Goal: Information Seeking & Learning: Learn about a topic

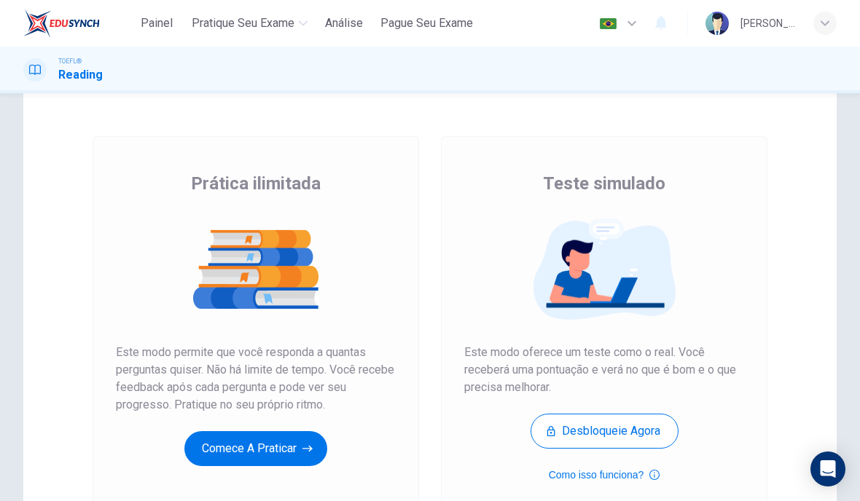
scroll to position [50, 0]
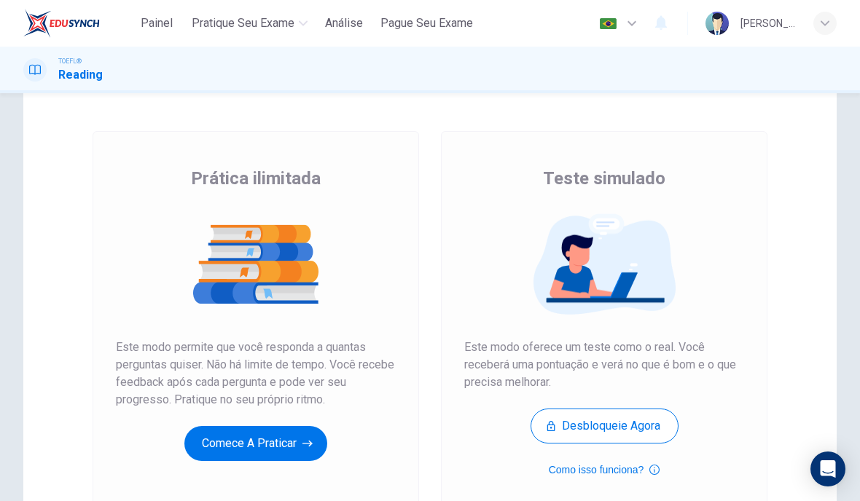
click at [305, 448] on icon "button" at bounding box center [307, 443] width 10 height 15
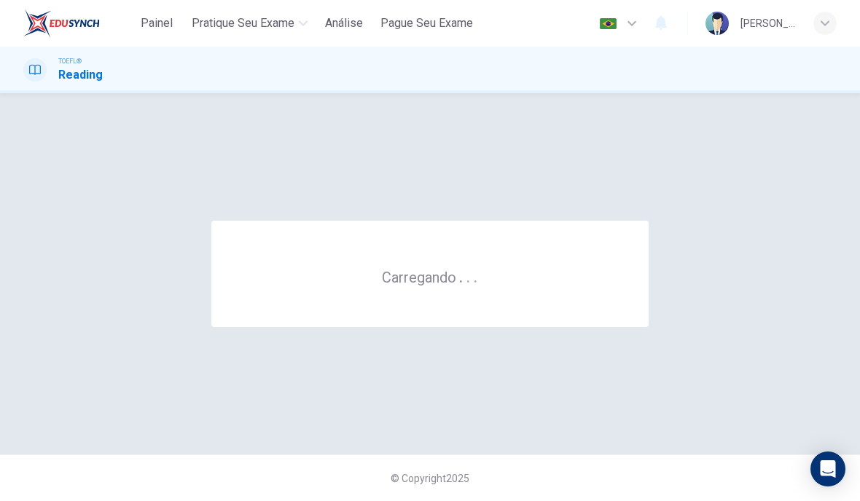
scroll to position [0, 0]
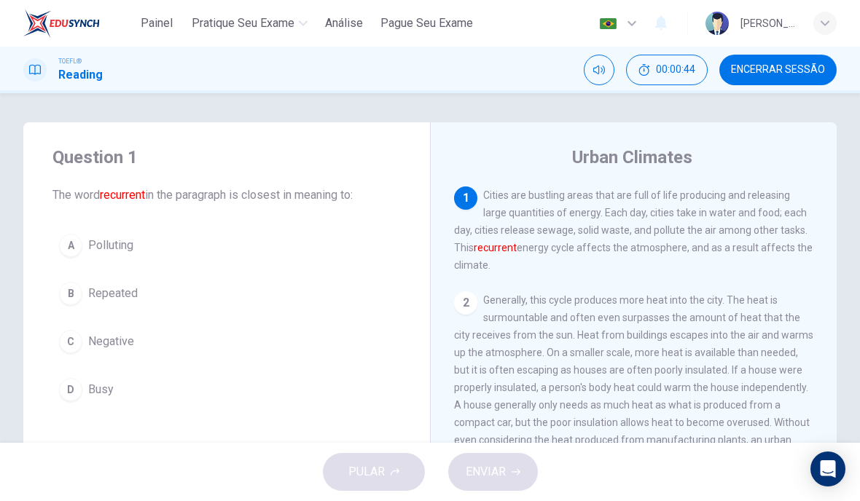
click at [117, 300] on span "Repeated" at bounding box center [113, 293] width 50 height 17
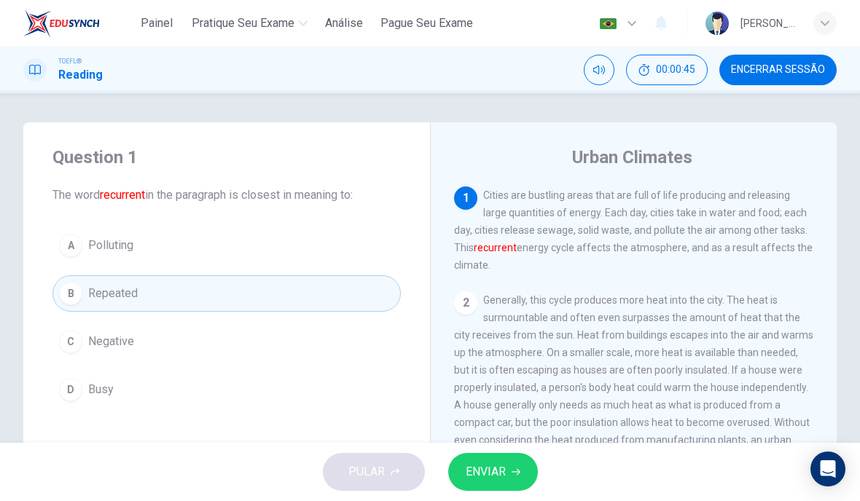
click at [496, 471] on span "ENVIAR" at bounding box center [486, 472] width 40 height 20
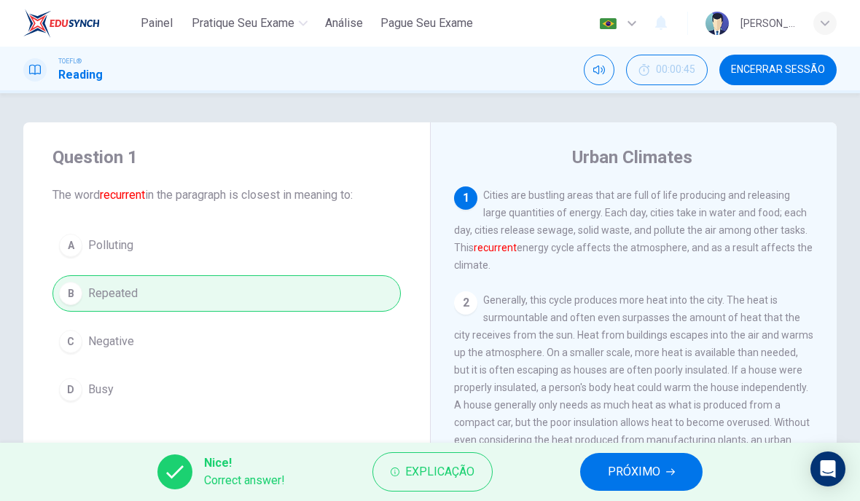
click at [652, 473] on span "PRÓXIMO" at bounding box center [634, 472] width 52 height 20
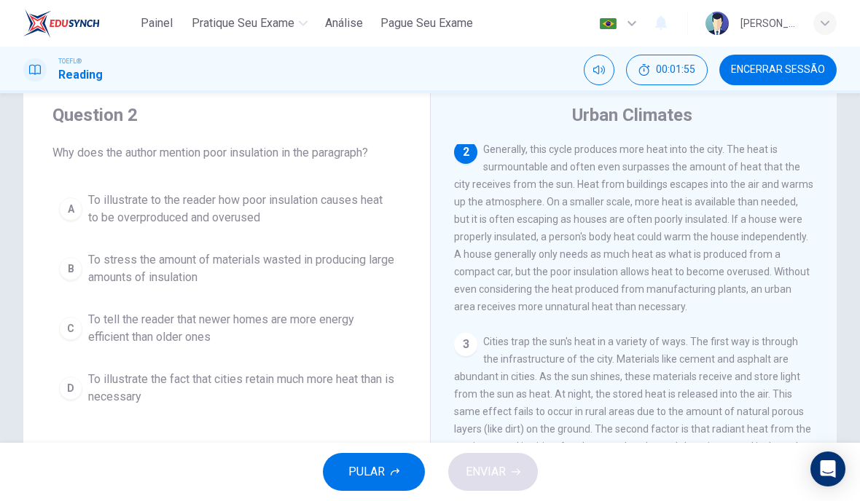
scroll to position [42, 0]
click at [72, 210] on div "A" at bounding box center [70, 209] width 23 height 23
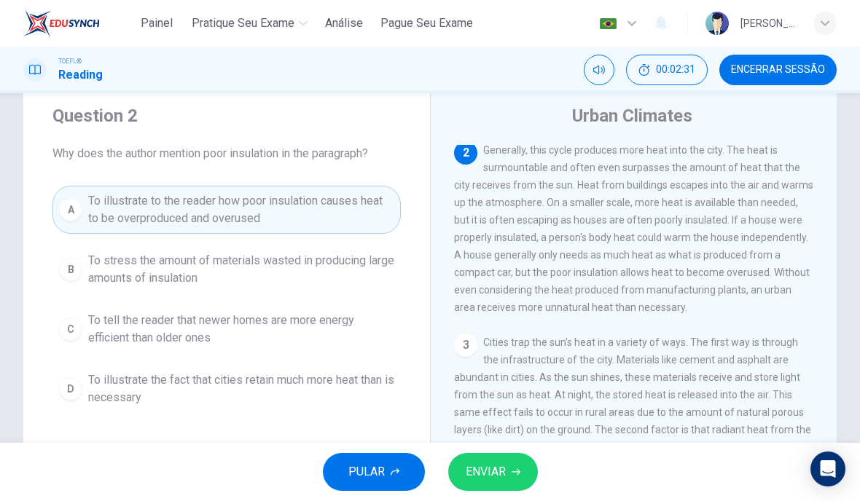
click at [500, 474] on span "ENVIAR" at bounding box center [486, 472] width 40 height 20
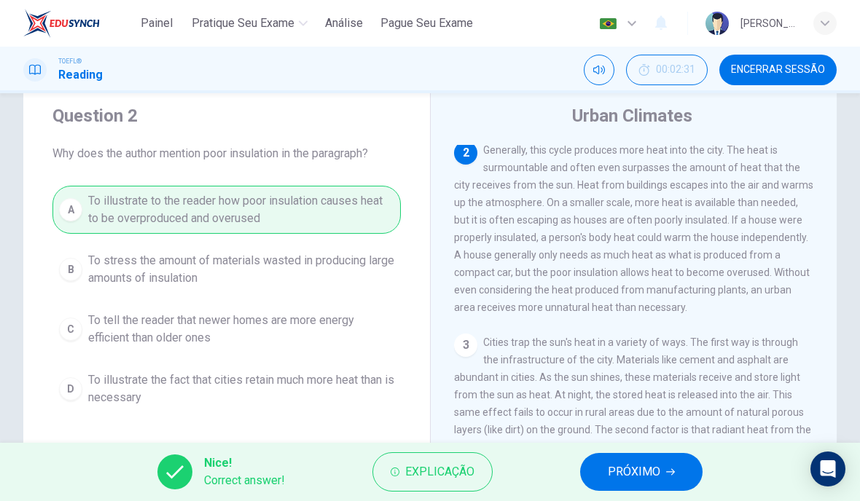
click at [618, 464] on span "PRÓXIMO" at bounding box center [634, 472] width 52 height 20
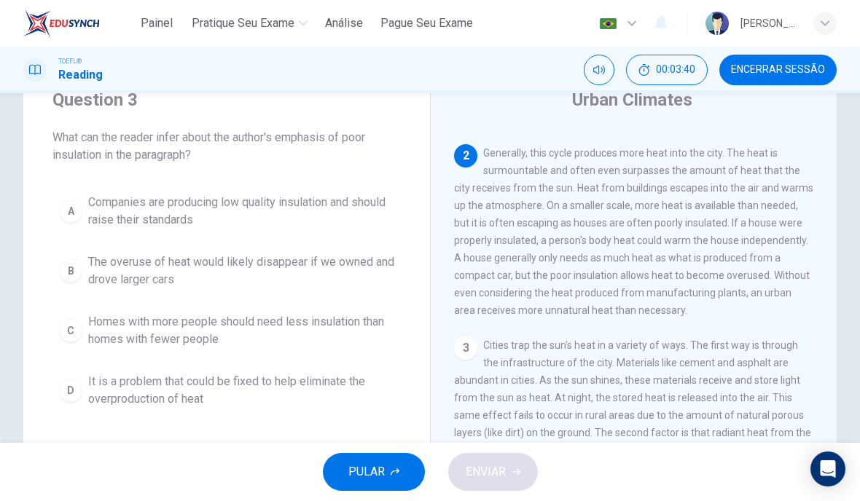
scroll to position [54, 0]
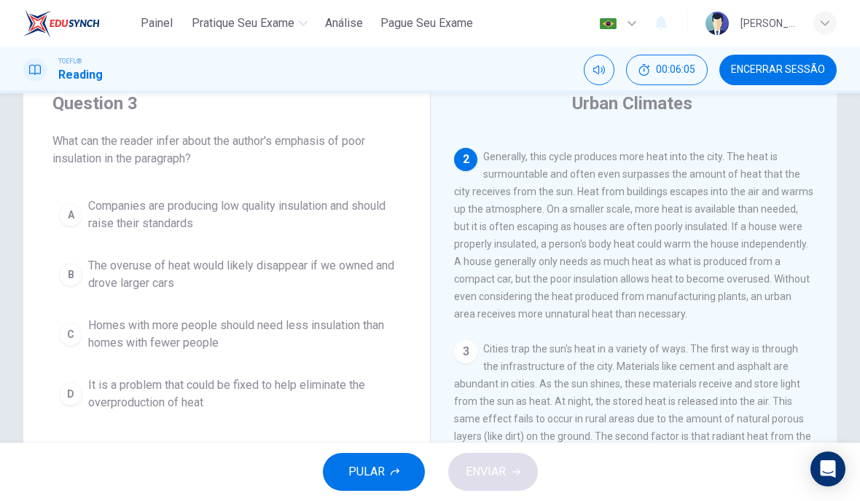
click at [64, 386] on div "D" at bounding box center [70, 394] width 23 height 23
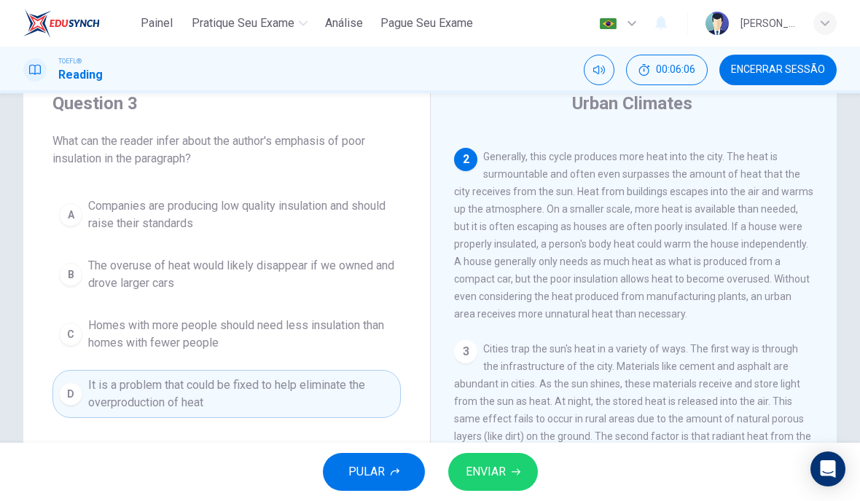
click at [512, 470] on icon "button" at bounding box center [516, 472] width 9 height 9
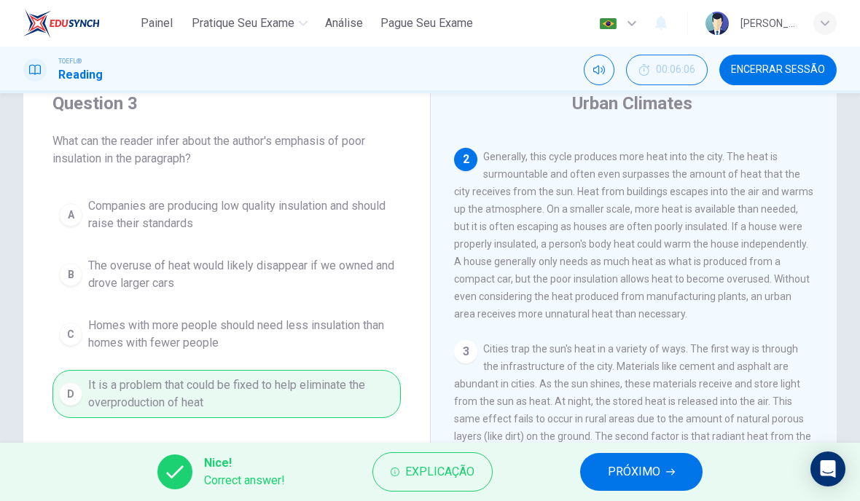
click at [646, 473] on span "PRÓXIMO" at bounding box center [634, 472] width 52 height 20
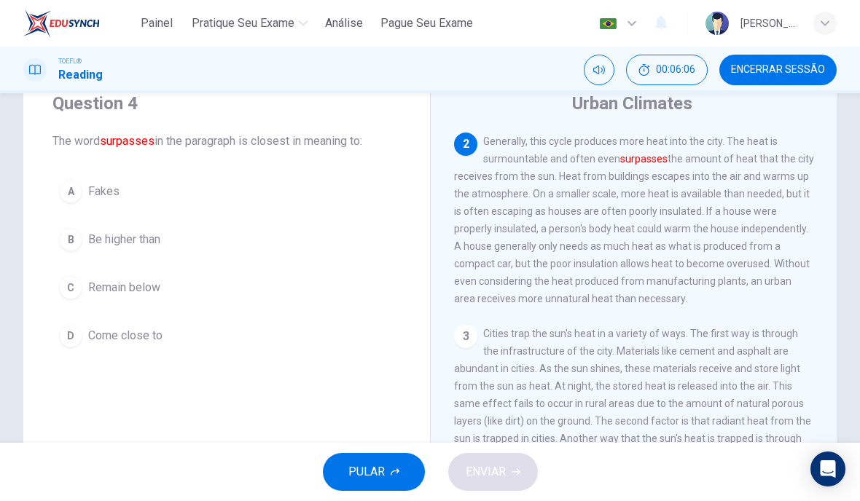
scroll to position [109, 0]
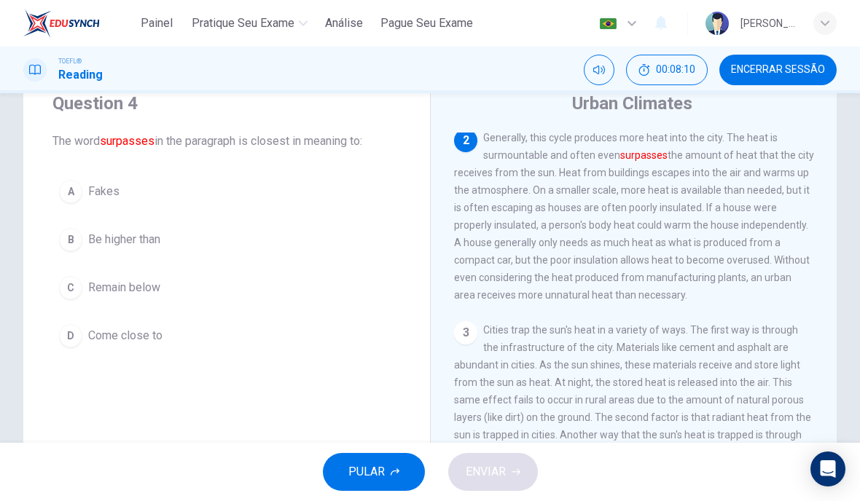
click at [67, 240] on div "B" at bounding box center [70, 239] width 23 height 23
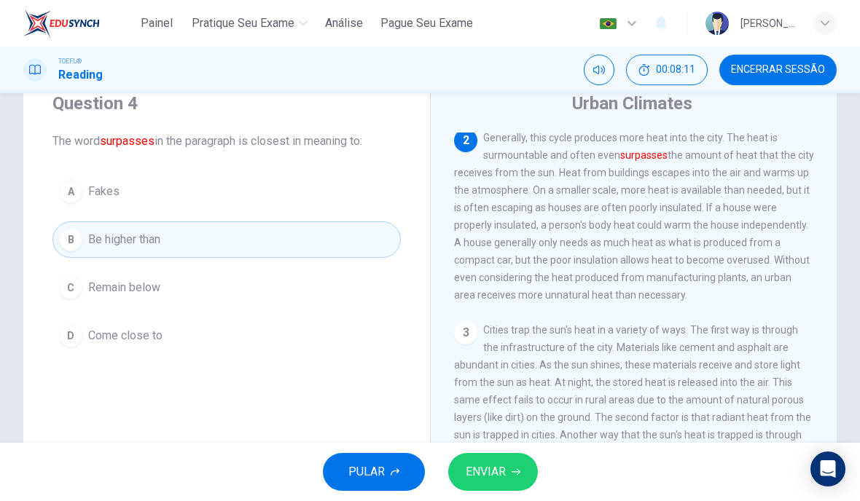
click at [508, 467] on button "ENVIAR" at bounding box center [493, 472] width 90 height 38
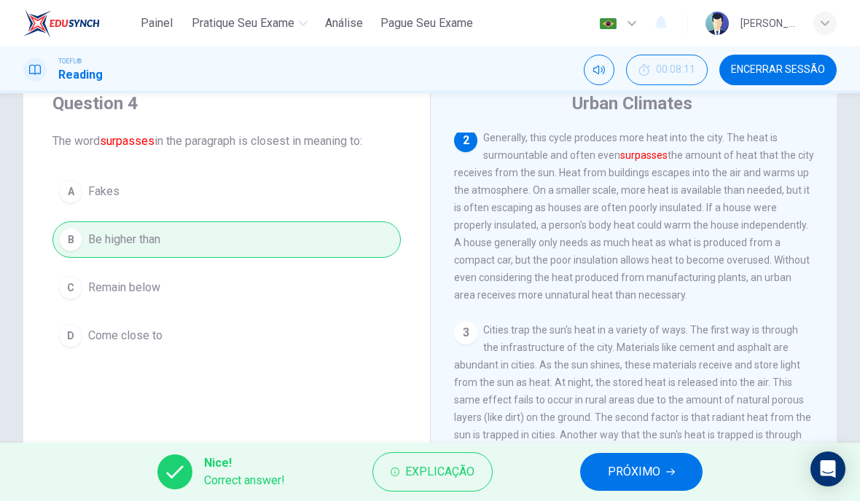
click at [634, 450] on div "Nice! Correct answer! Explicação PRÓXIMO" at bounding box center [430, 472] width 860 height 58
click at [634, 463] on span "PRÓXIMO" at bounding box center [634, 472] width 52 height 20
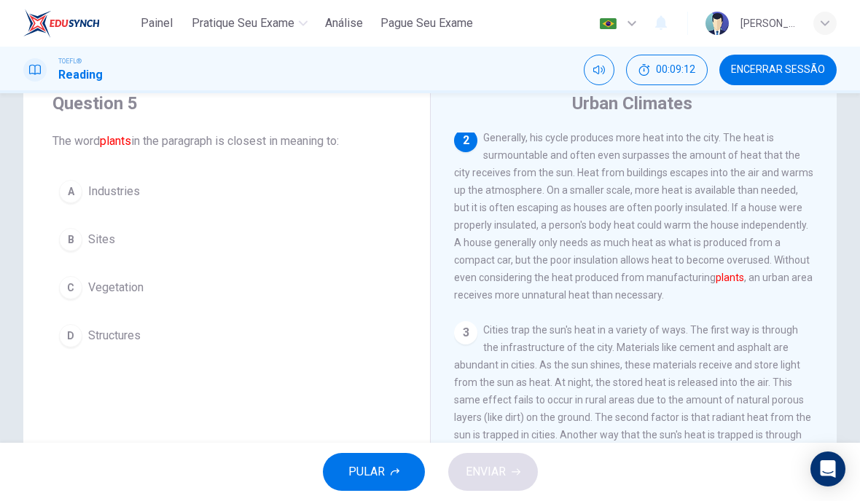
click at [75, 332] on div "D" at bounding box center [70, 335] width 23 height 23
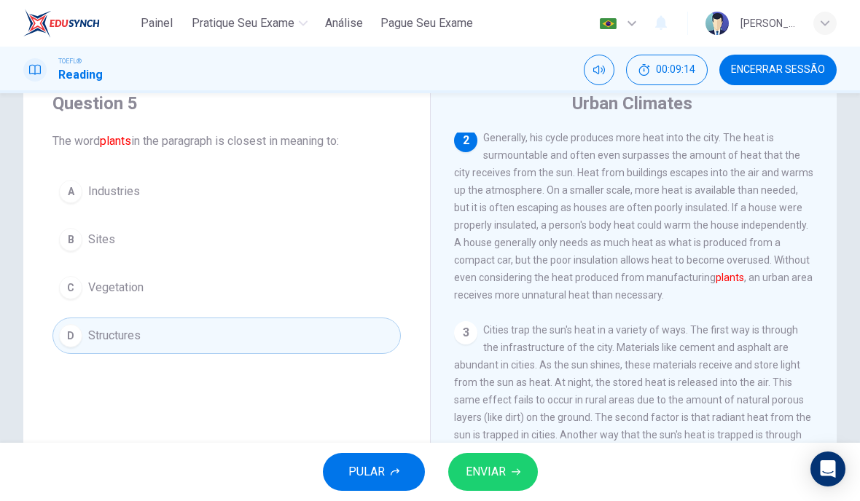
click at [497, 475] on span "ENVIAR" at bounding box center [486, 472] width 40 height 20
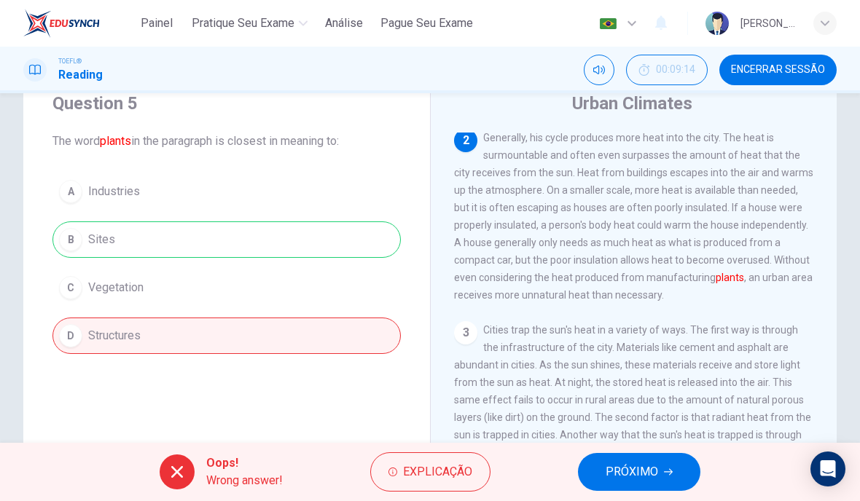
click at [436, 466] on span "Explicação" at bounding box center [437, 472] width 69 height 20
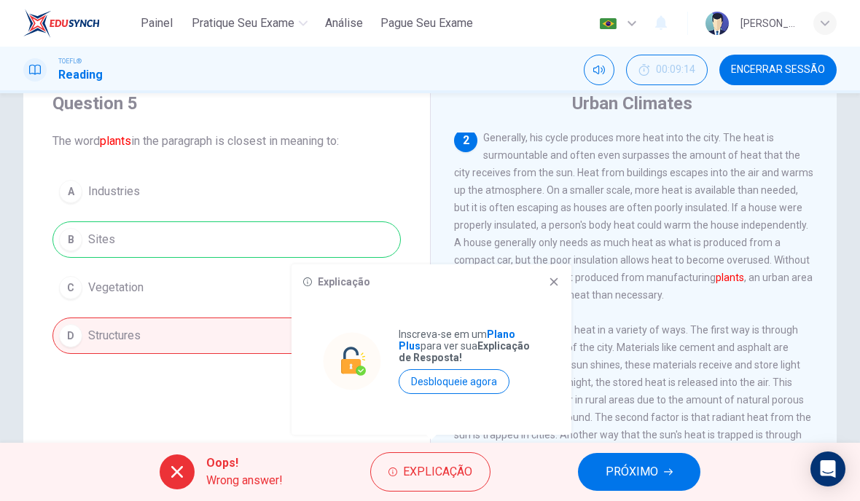
click at [556, 284] on icon at bounding box center [554, 282] width 8 height 8
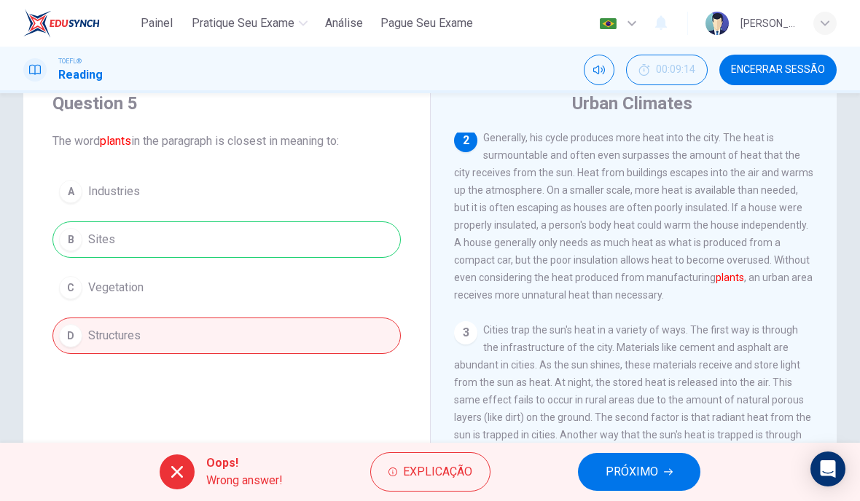
click at [659, 457] on button "PRÓXIMO" at bounding box center [639, 472] width 122 height 38
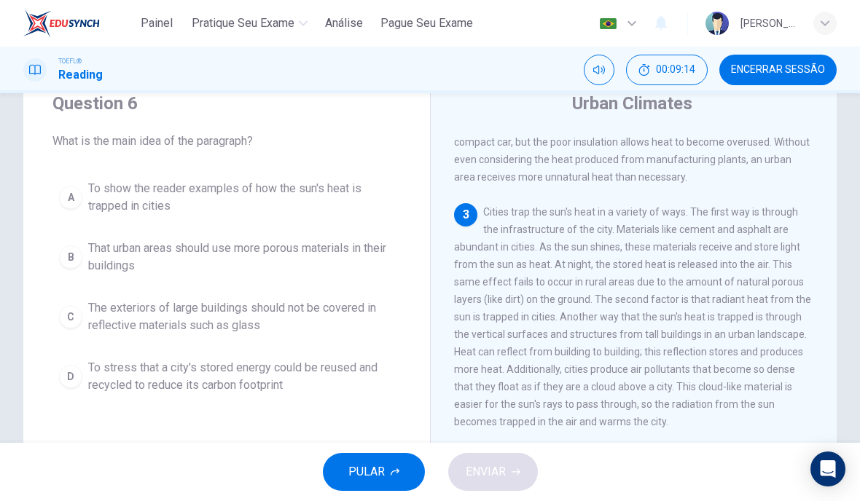
scroll to position [272, 0]
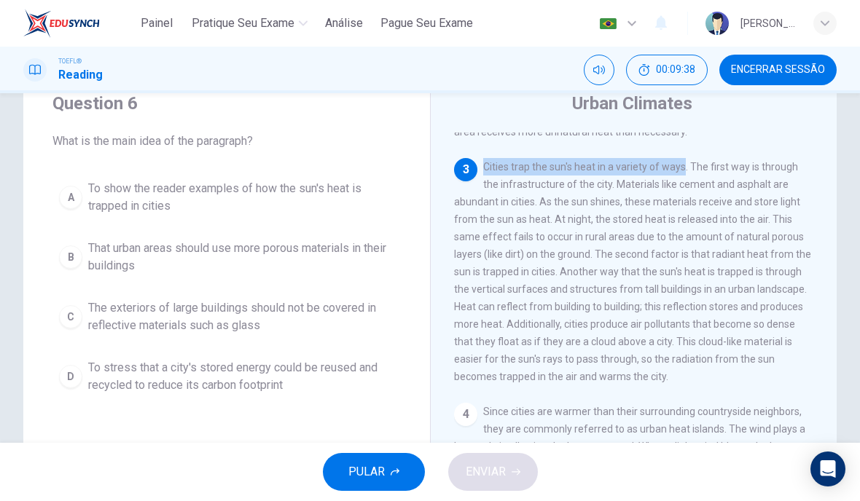
click at [677, 280] on div "3 Cities trap the sun's heat in a variety of ways. The first way is through the…" at bounding box center [634, 271] width 360 height 227
click at [703, 275] on div "3 Cities trap the sun's heat in a variety of ways. The first way is through the…" at bounding box center [634, 271] width 360 height 227
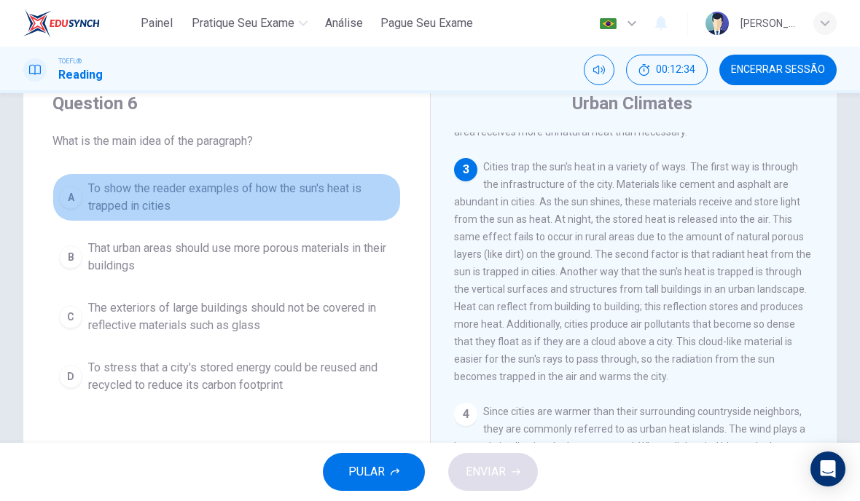
click at [63, 195] on div "A" at bounding box center [70, 197] width 23 height 23
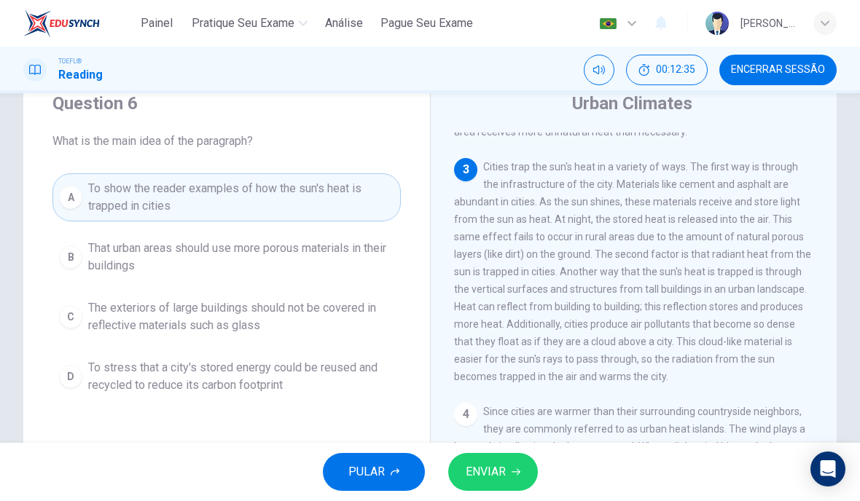
click at [482, 479] on span "ENVIAR" at bounding box center [486, 472] width 40 height 20
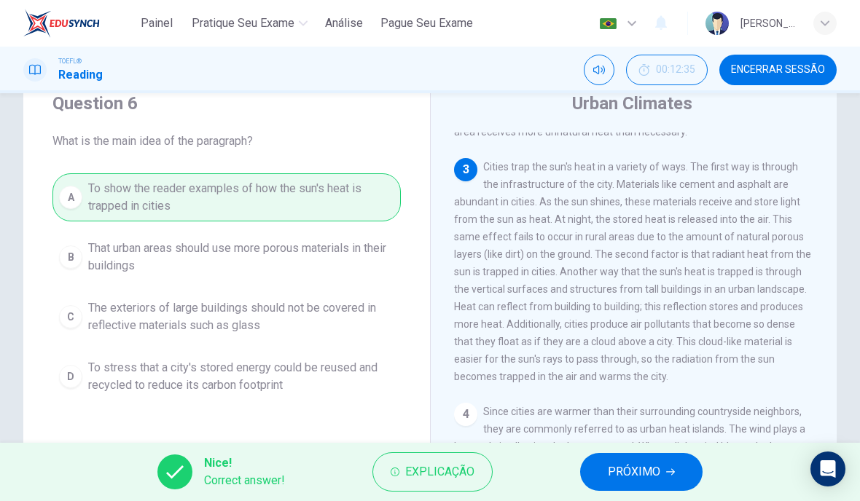
click at [638, 480] on span "PRÓXIMO" at bounding box center [634, 472] width 52 height 20
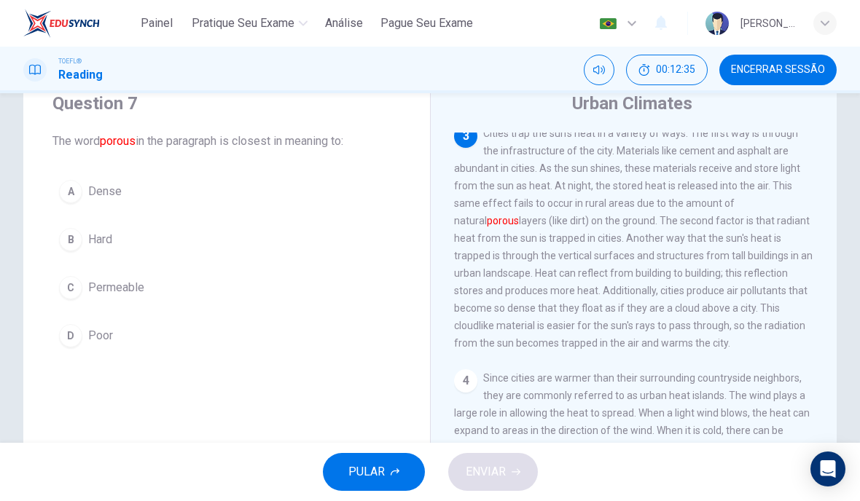
scroll to position [308, 0]
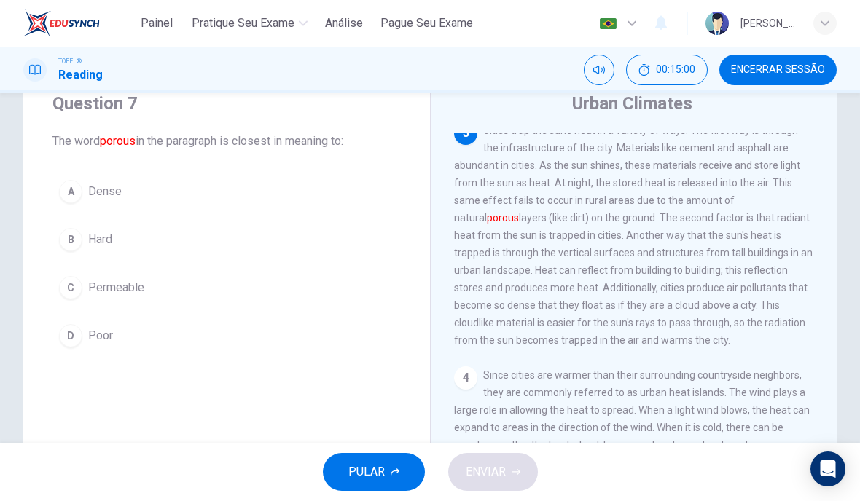
click at [64, 286] on div "C" at bounding box center [70, 287] width 23 height 23
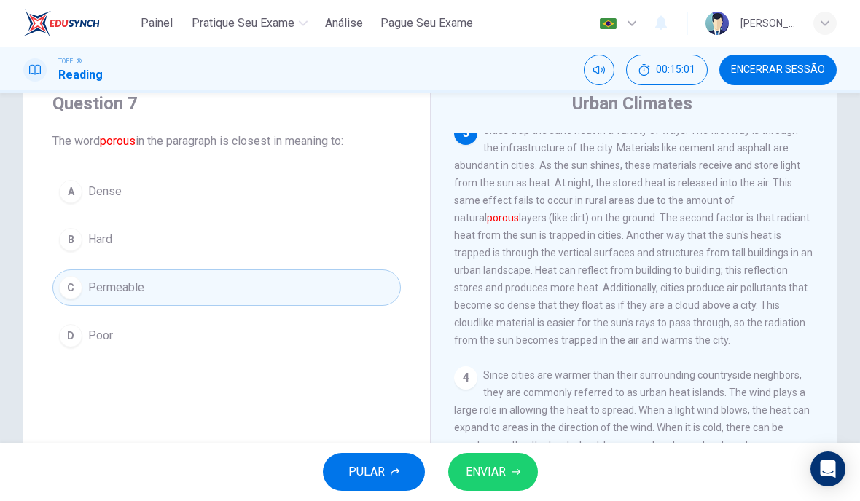
click at [485, 471] on span "ENVIAR" at bounding box center [486, 472] width 40 height 20
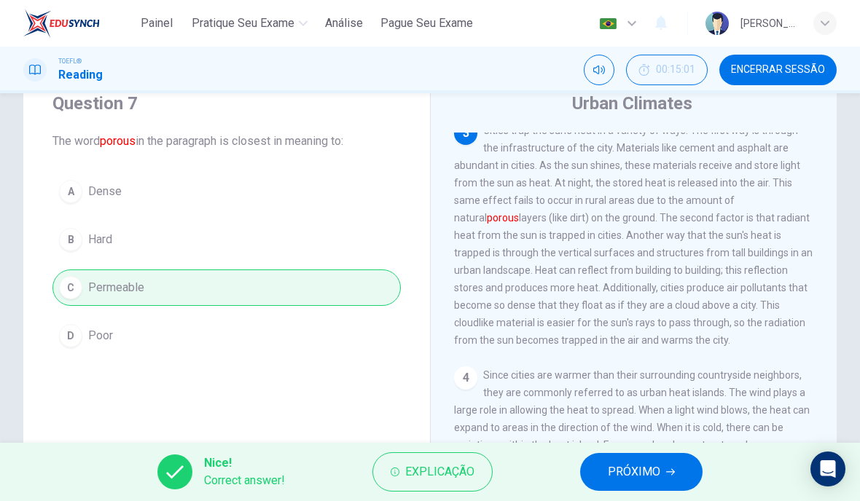
click at [657, 475] on span "PRÓXIMO" at bounding box center [634, 472] width 52 height 20
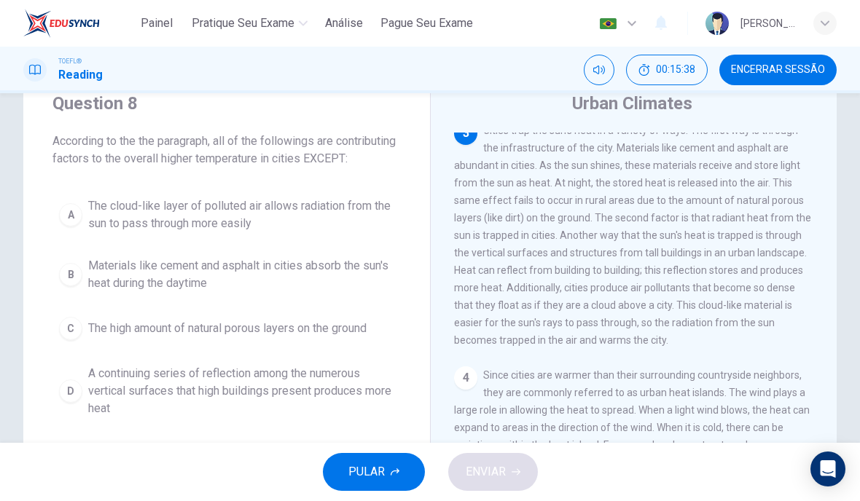
click at [72, 340] on div "C" at bounding box center [70, 328] width 23 height 23
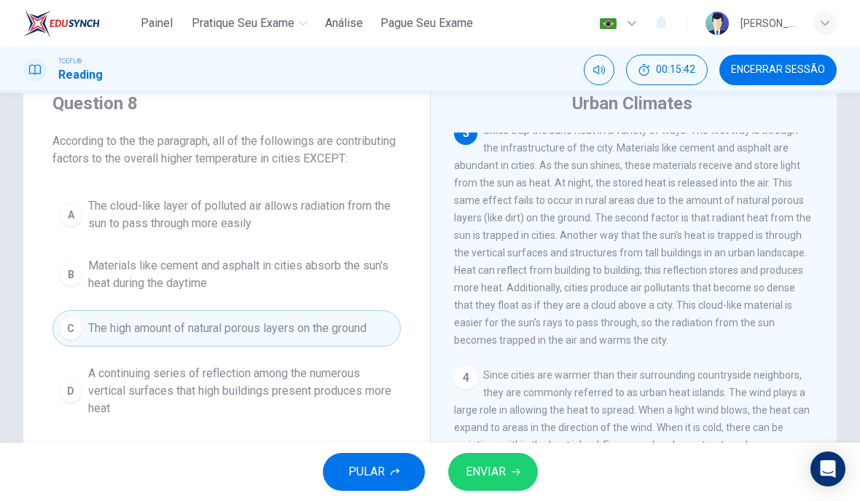
click at [477, 477] on span "ENVIAR" at bounding box center [486, 472] width 40 height 20
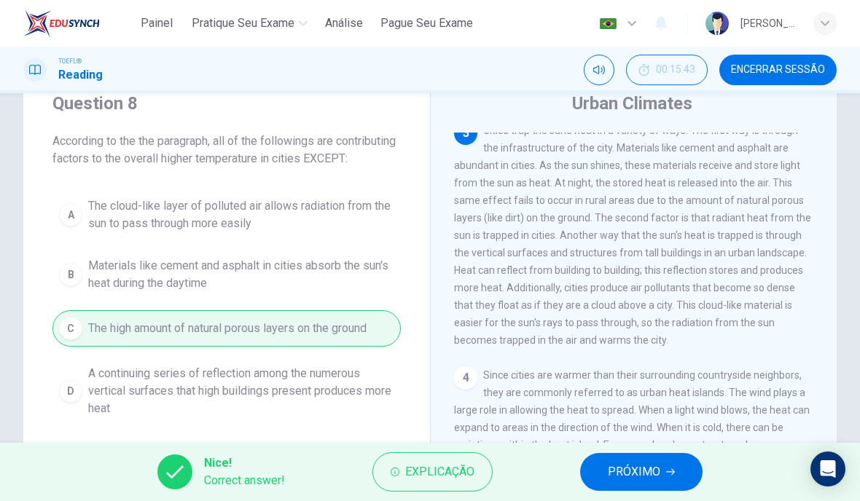
click at [621, 470] on span "PRÓXIMO" at bounding box center [634, 472] width 52 height 20
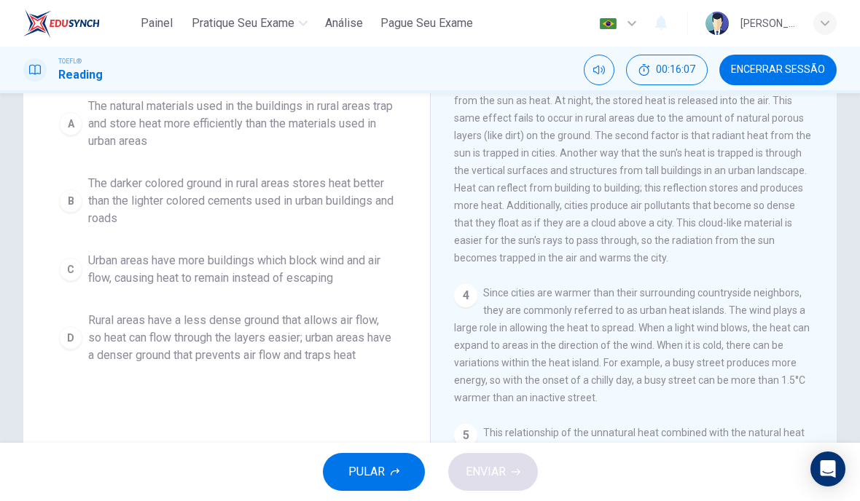
scroll to position [140, 0]
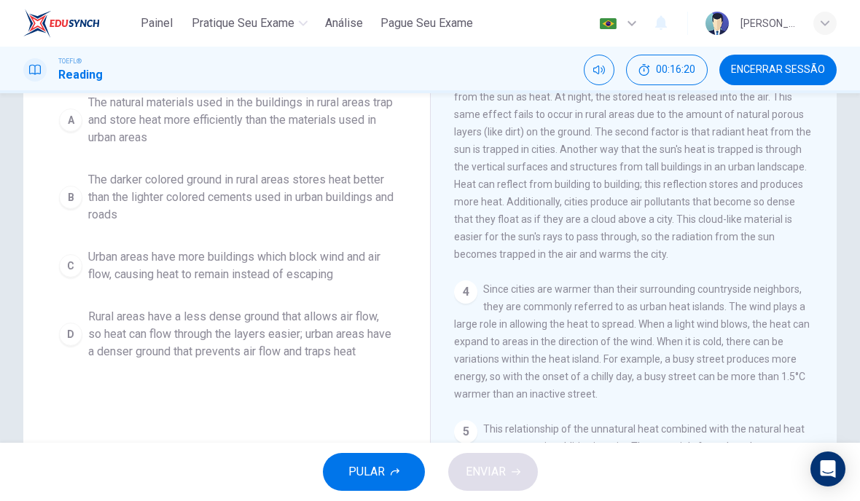
click at [74, 346] on div "D" at bounding box center [70, 334] width 23 height 23
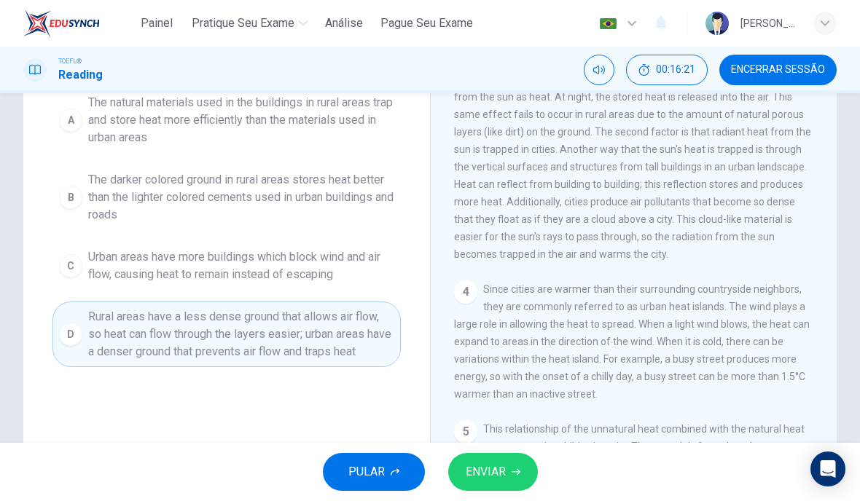
click at [486, 469] on span "ENVIAR" at bounding box center [486, 472] width 40 height 20
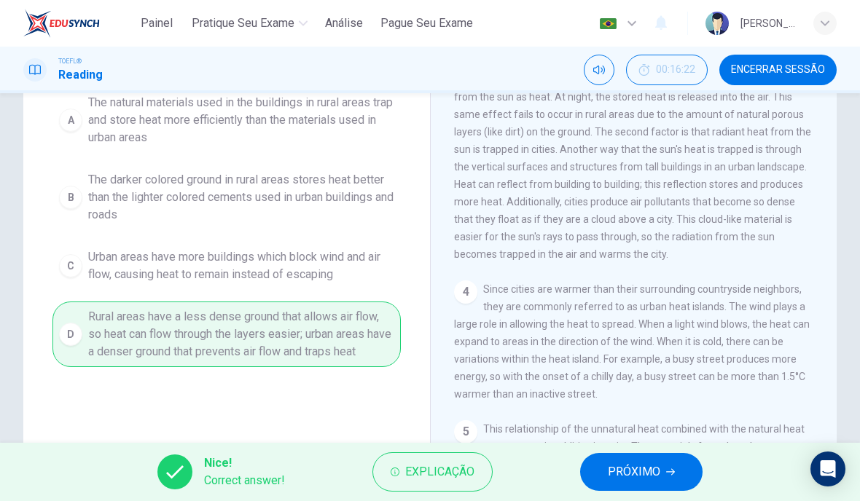
click at [630, 478] on span "PRÓXIMO" at bounding box center [634, 472] width 52 height 20
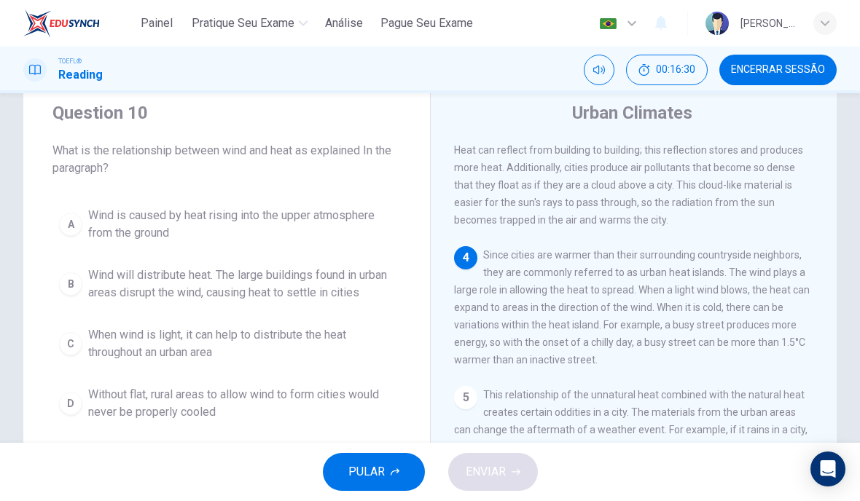
scroll to position [462, 0]
click at [74, 281] on div "B" at bounding box center [70, 284] width 23 height 23
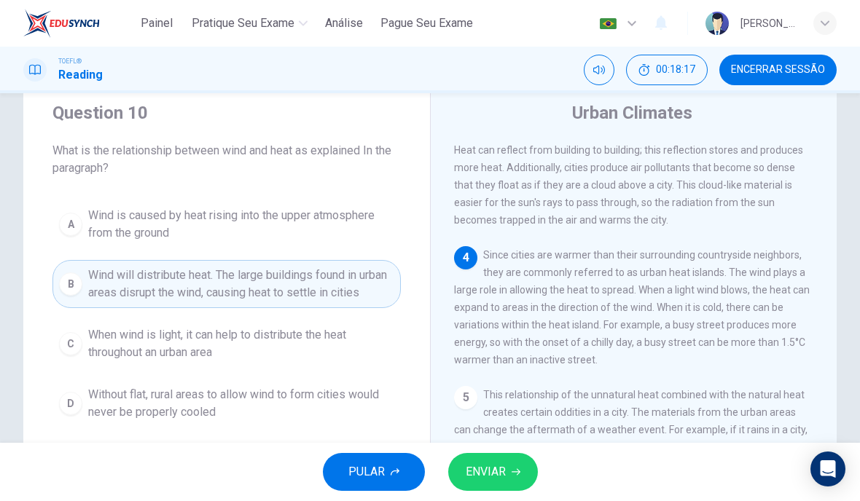
click at [482, 471] on span "ENVIAR" at bounding box center [486, 472] width 40 height 20
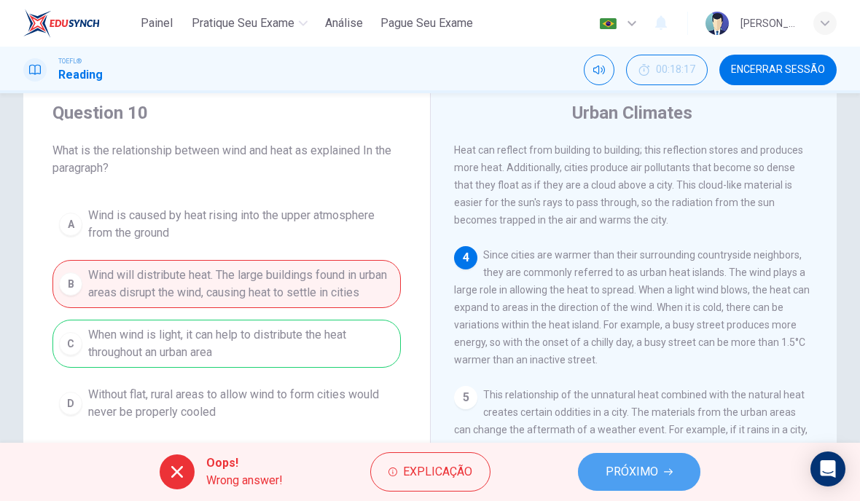
click at [616, 479] on span "PRÓXIMO" at bounding box center [632, 472] width 52 height 20
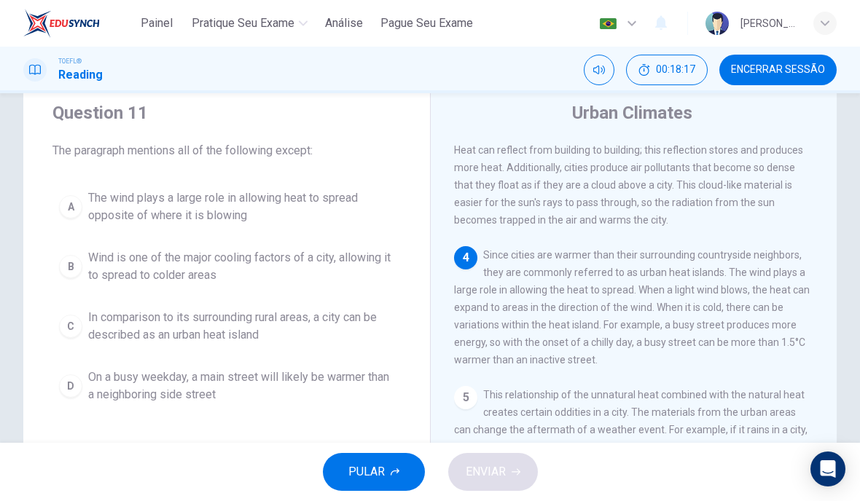
scroll to position [470, 0]
click at [71, 205] on div "A" at bounding box center [70, 206] width 23 height 23
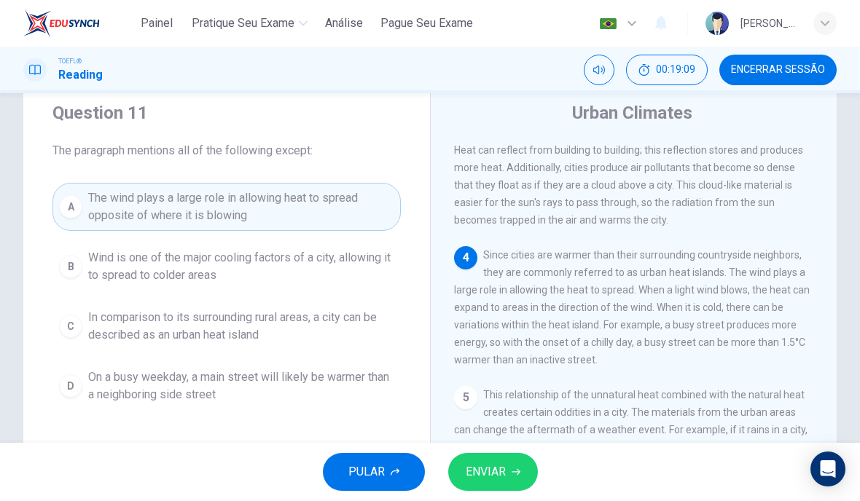
click at [487, 458] on button "ENVIAR" at bounding box center [493, 472] width 90 height 38
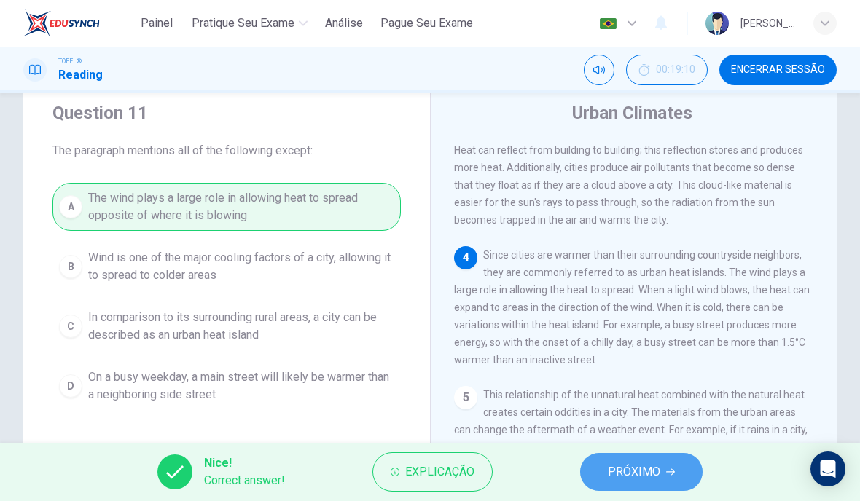
click at [651, 467] on span "PRÓXIMO" at bounding box center [634, 472] width 52 height 20
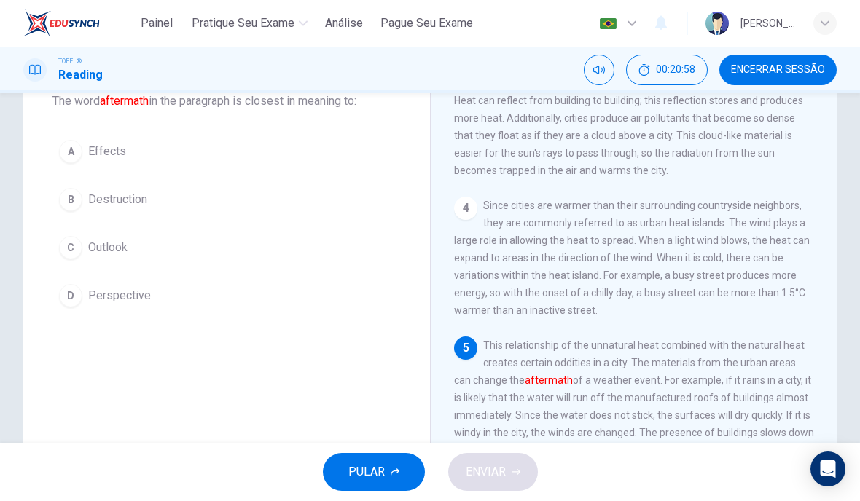
scroll to position [93, 0]
click at [79, 161] on button "A Effects" at bounding box center [226, 153] width 348 height 36
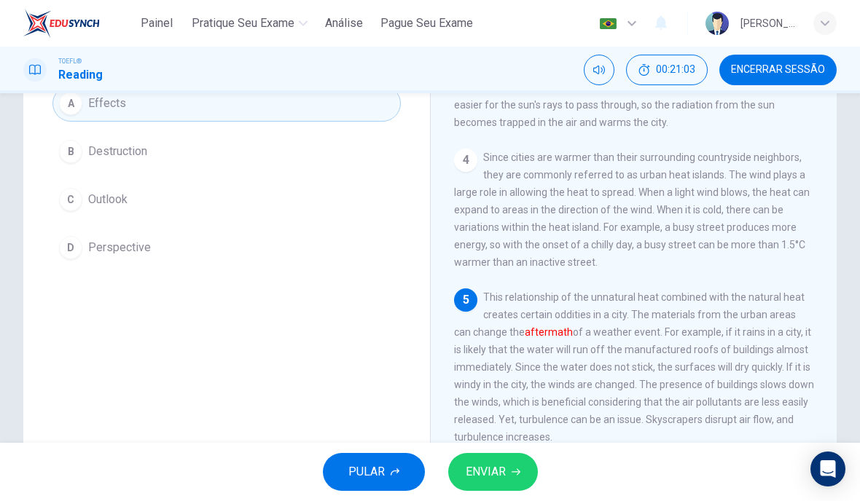
scroll to position [144, 0]
click at [483, 473] on span "ENVIAR" at bounding box center [486, 472] width 40 height 20
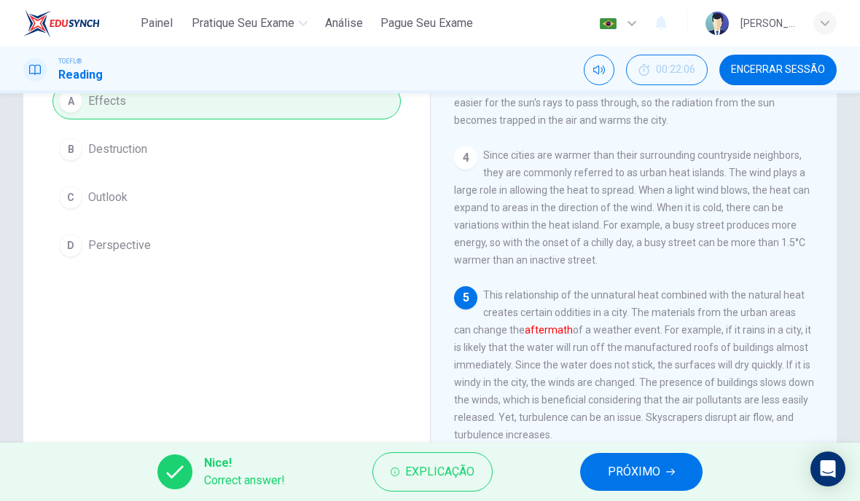
click at [649, 475] on span "PRÓXIMO" at bounding box center [634, 472] width 52 height 20
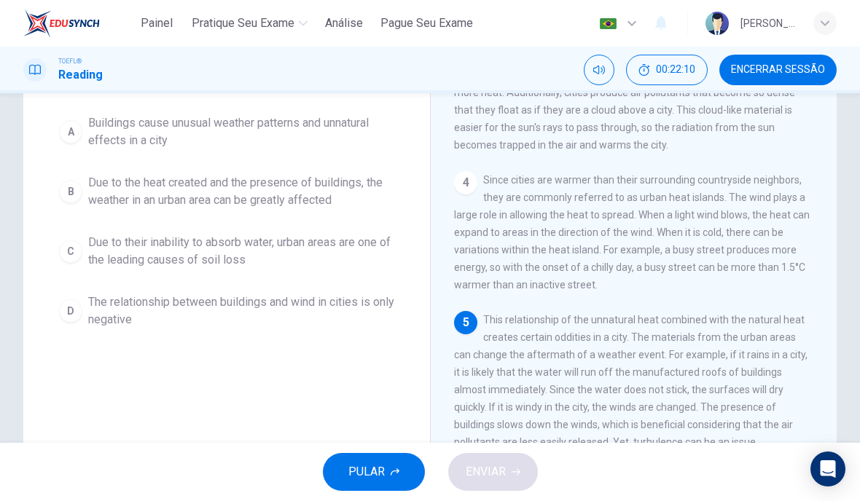
scroll to position [120, 0]
click at [78, 207] on button "B Due to the heat created and the presence of buildings, the weather in an urba…" at bounding box center [226, 191] width 348 height 48
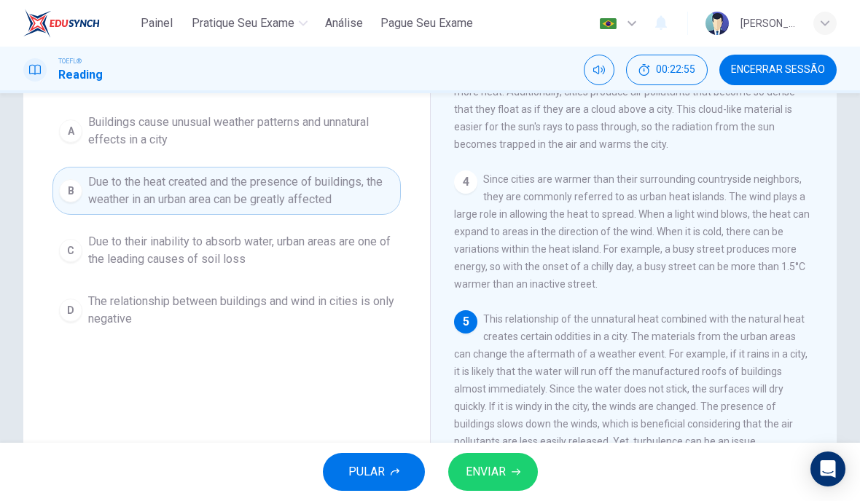
click at [479, 466] on span "ENVIAR" at bounding box center [486, 472] width 40 height 20
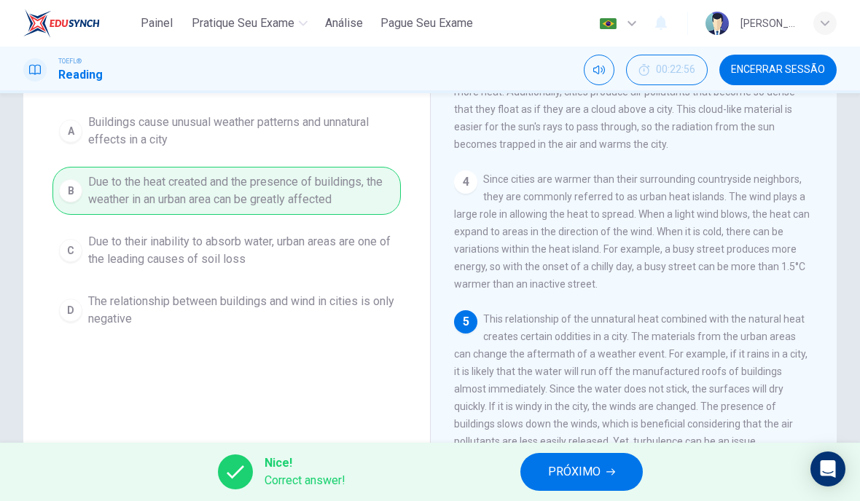
click at [576, 462] on span "PRÓXIMO" at bounding box center [574, 472] width 52 height 20
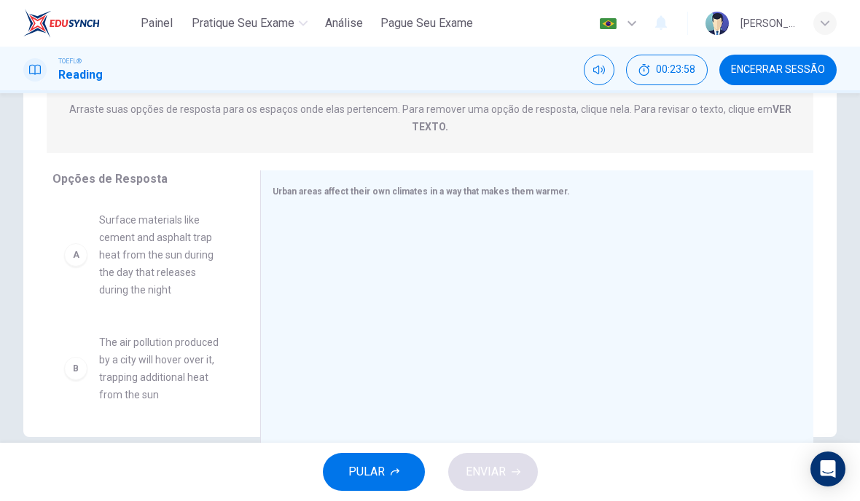
scroll to position [192, 0]
click at [158, 248] on span "Surface materials like cement and asphalt trap heat from the sun during the day…" at bounding box center [162, 254] width 126 height 87
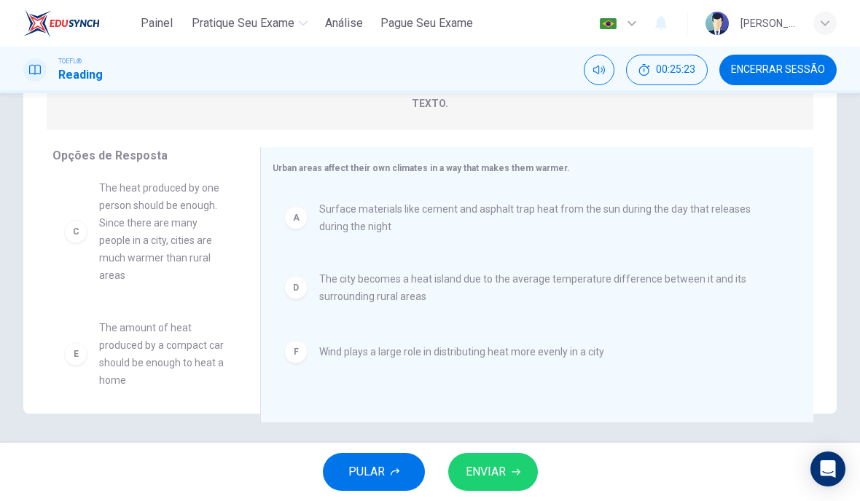
scroll to position [114, 0]
click at [492, 471] on span "ENVIAR" at bounding box center [486, 472] width 40 height 20
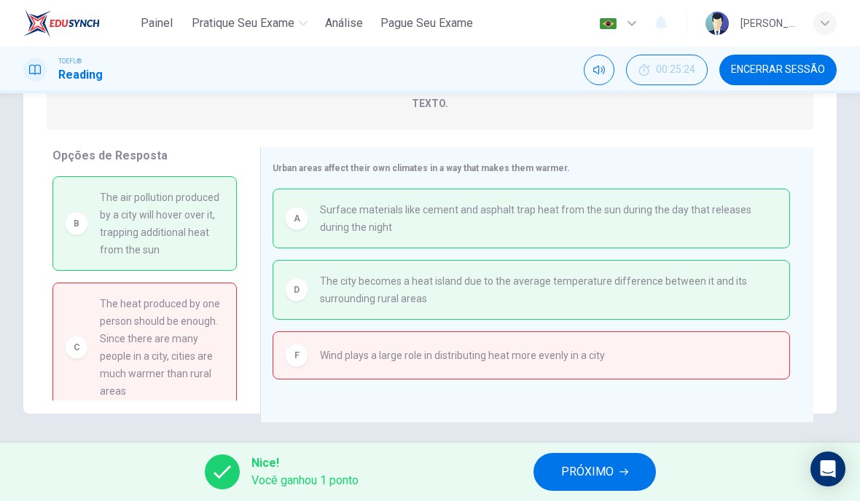
scroll to position [0, 0]
click at [576, 465] on span "PRÓXIMO" at bounding box center [587, 472] width 52 height 20
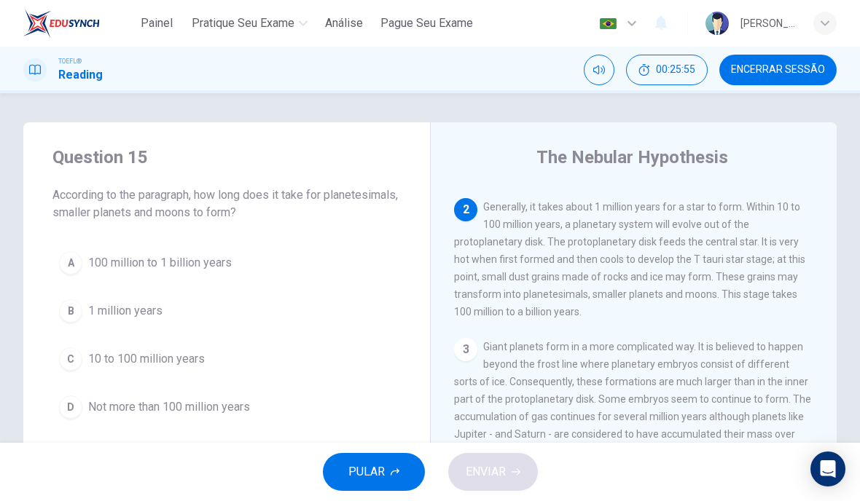
scroll to position [183, 0]
click at [77, 356] on div "C" at bounding box center [70, 359] width 23 height 23
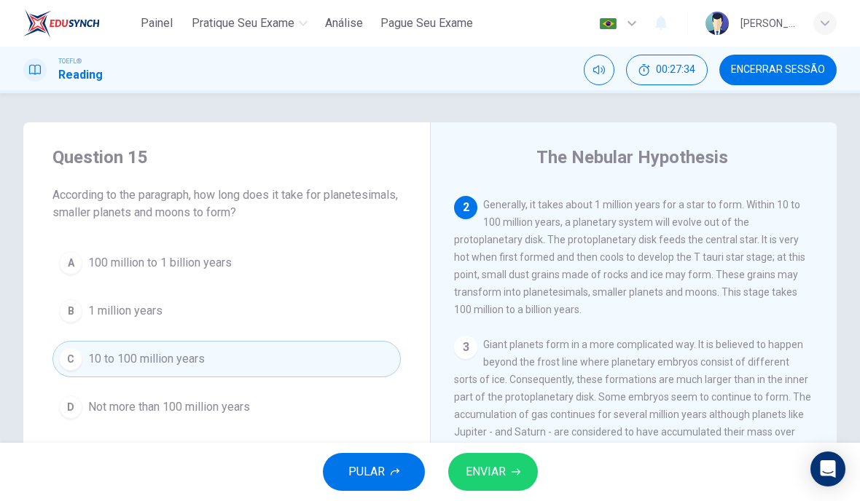
click at [483, 469] on span "ENVIAR" at bounding box center [486, 472] width 40 height 20
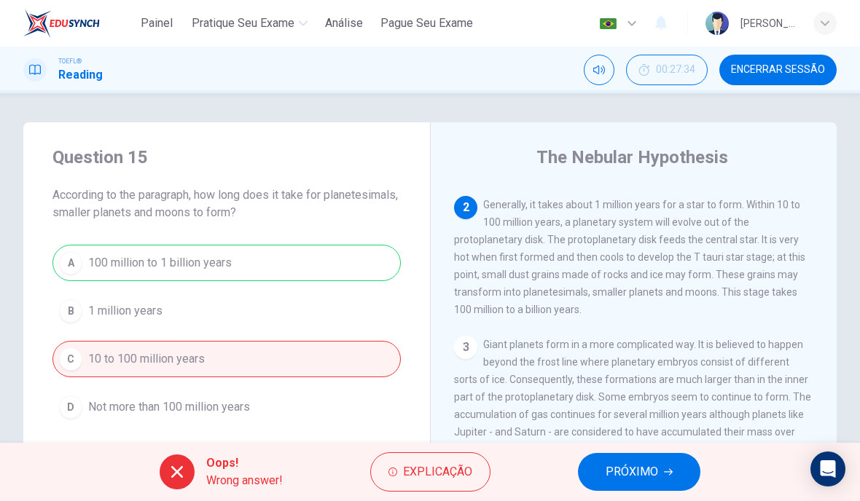
click at [619, 468] on span "PRÓXIMO" at bounding box center [632, 472] width 52 height 20
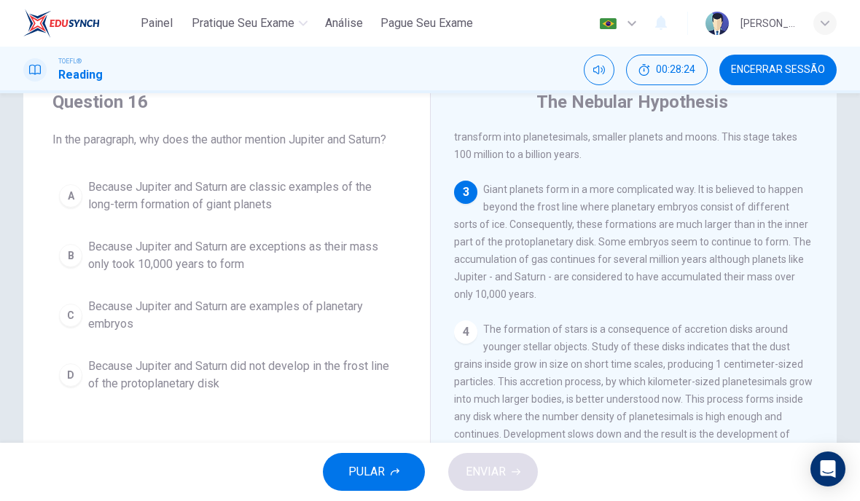
scroll to position [61, 0]
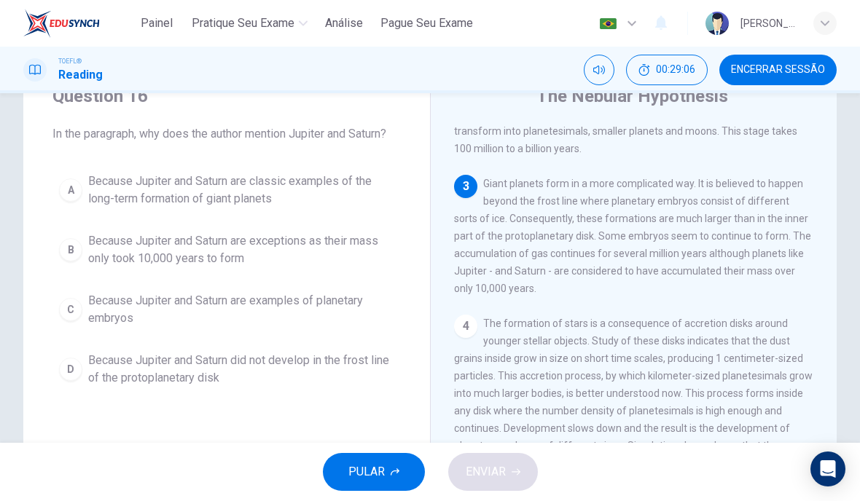
click at [82, 187] on button "A Because Jupiter and Saturn are classic examples of the long-term formation of…" at bounding box center [226, 190] width 348 height 48
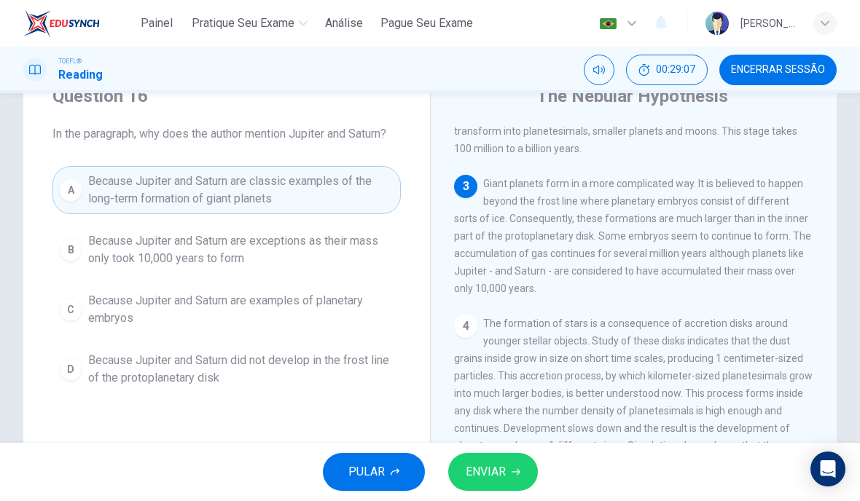
click at [495, 471] on span "ENVIAR" at bounding box center [486, 472] width 40 height 20
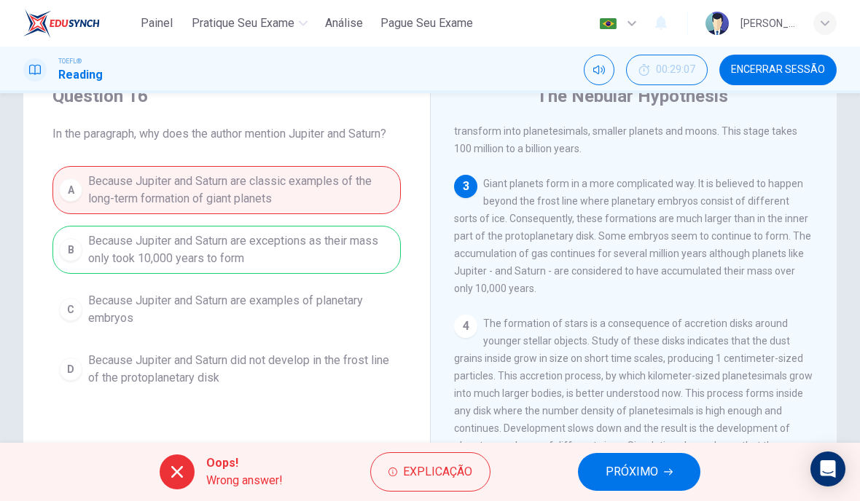
click at [625, 471] on span "PRÓXIMO" at bounding box center [632, 472] width 52 height 20
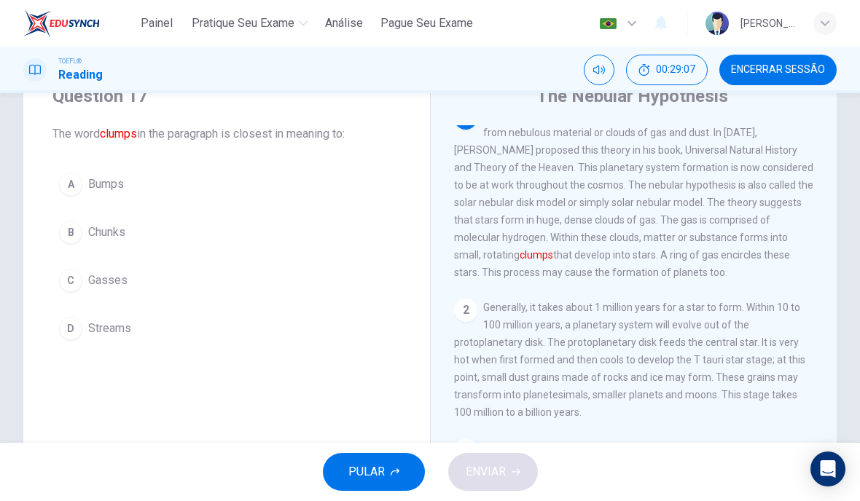
scroll to position [0, 0]
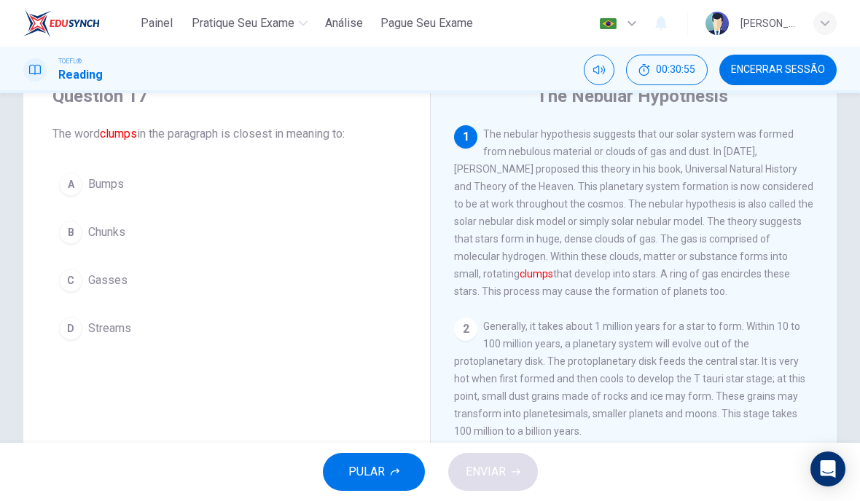
click at [77, 327] on div "D" at bounding box center [70, 328] width 23 height 23
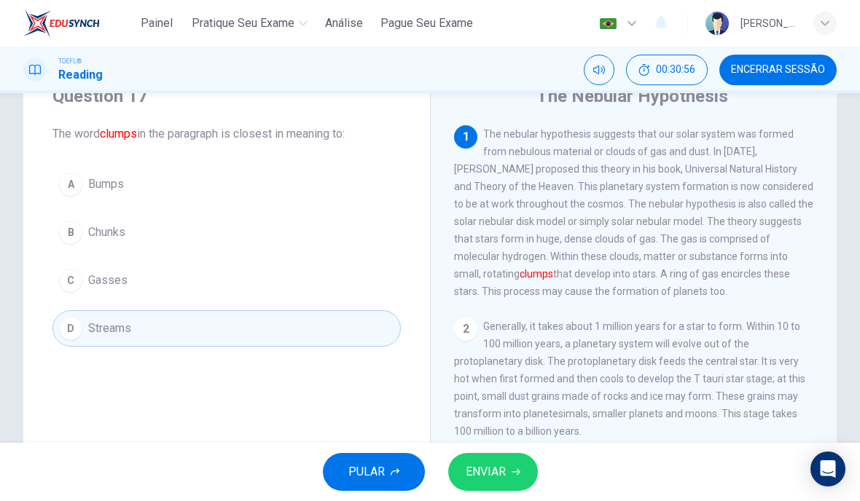
click at [494, 471] on span "ENVIAR" at bounding box center [486, 472] width 40 height 20
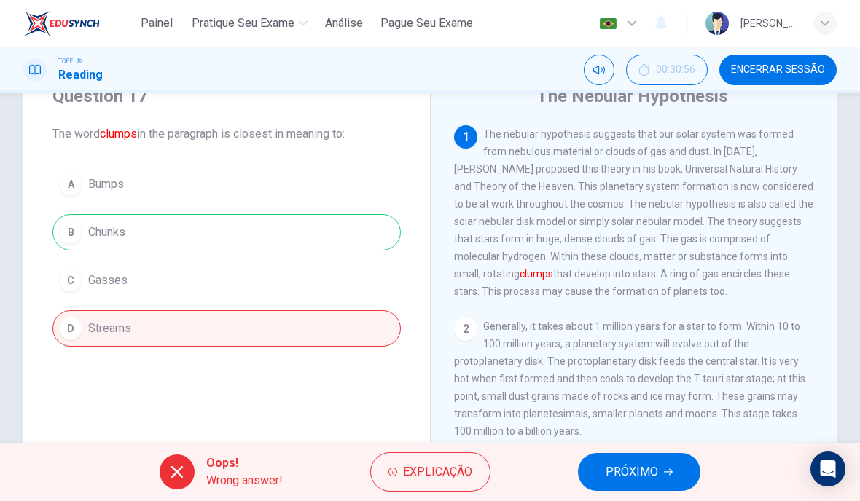
click at [626, 476] on span "PRÓXIMO" at bounding box center [632, 472] width 52 height 20
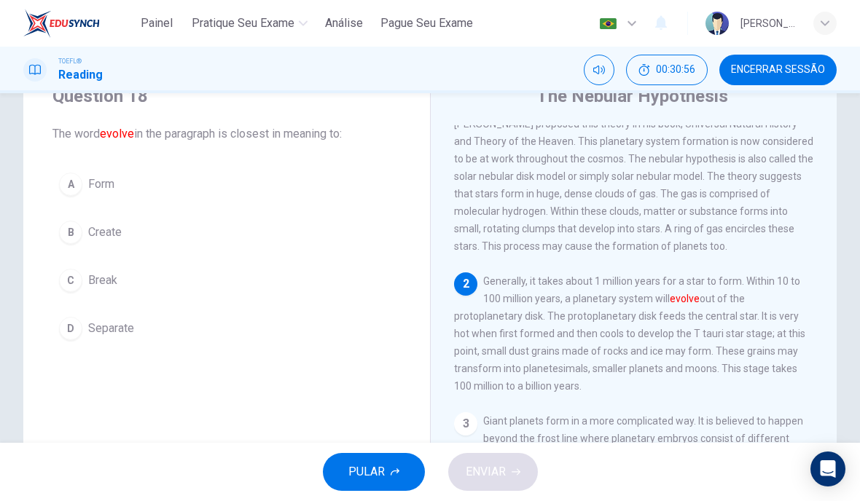
scroll to position [54, 0]
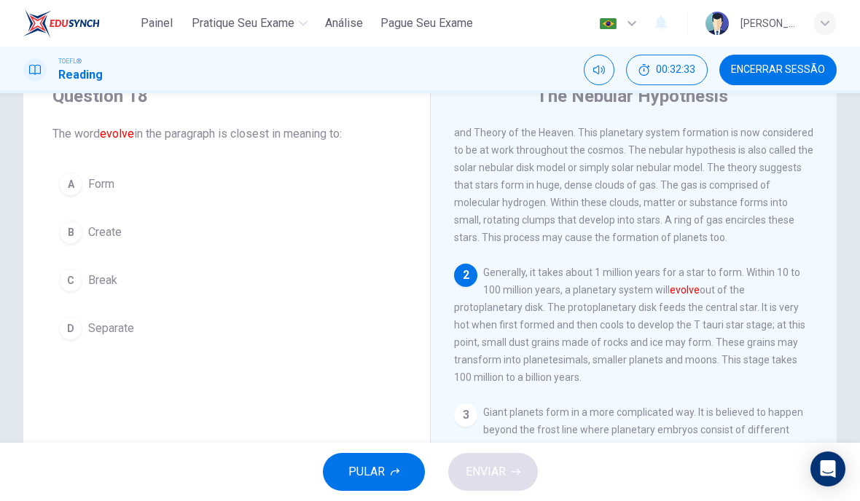
click at [68, 324] on div "D" at bounding box center [70, 328] width 23 height 23
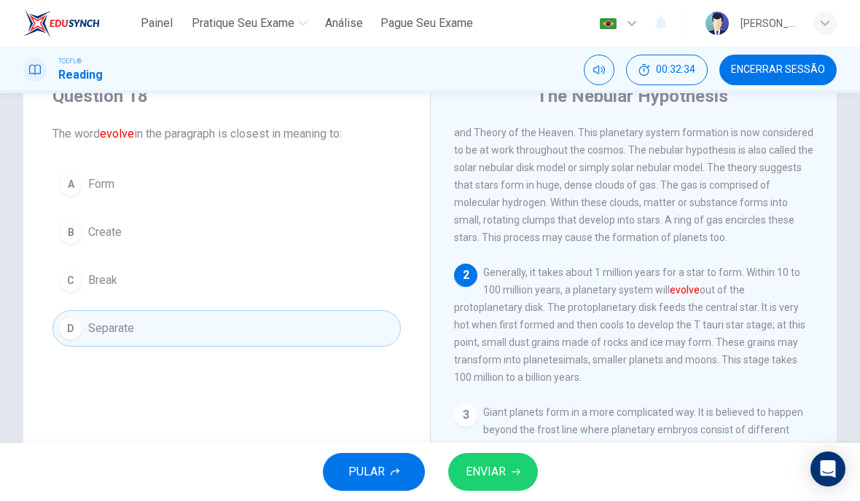
click at [496, 483] on button "ENVIAR" at bounding box center [493, 472] width 90 height 38
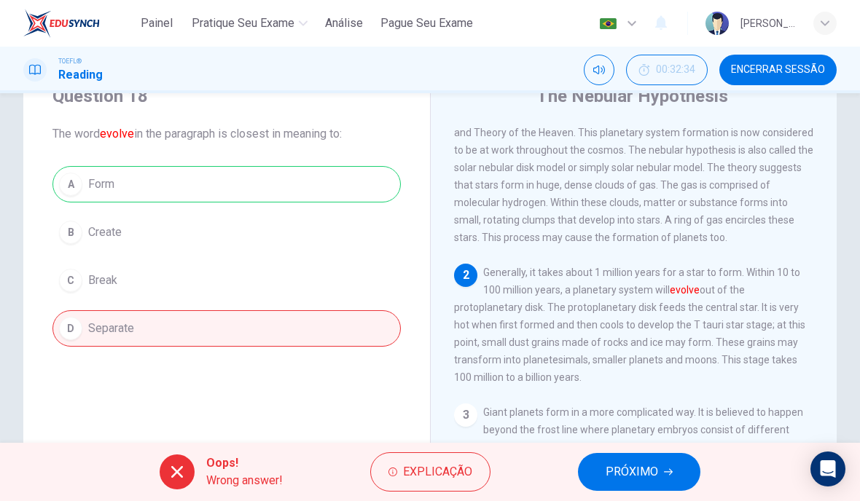
click at [638, 474] on span "PRÓXIMO" at bounding box center [632, 472] width 52 height 20
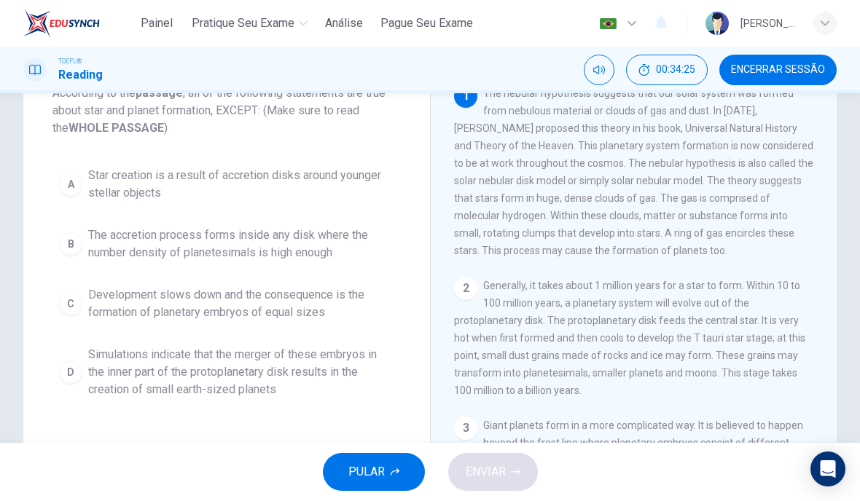
scroll to position [101, 0]
click at [48, 302] on div "Question 19 According to the passage , all of the following statements are true…" at bounding box center [226, 226] width 407 height 408
click at [81, 283] on button "C Development slows down and the consequence is the formation of planetary embr…" at bounding box center [226, 305] width 348 height 48
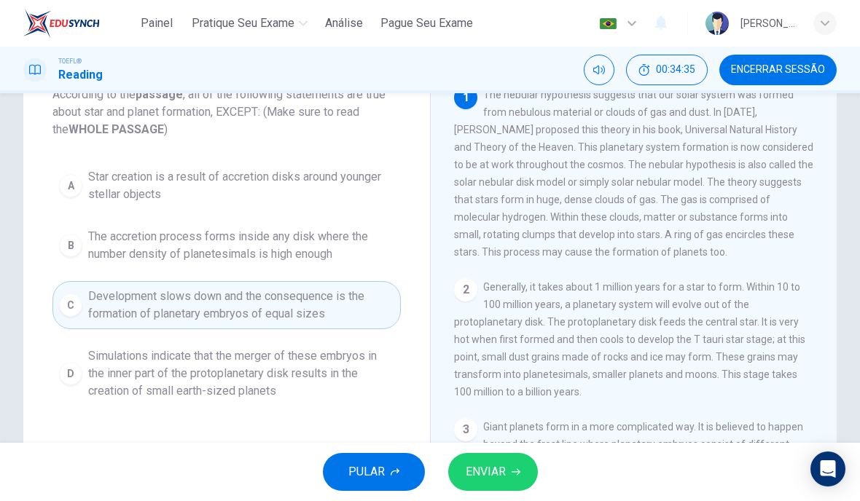
click at [505, 466] on span "ENVIAR" at bounding box center [486, 472] width 40 height 20
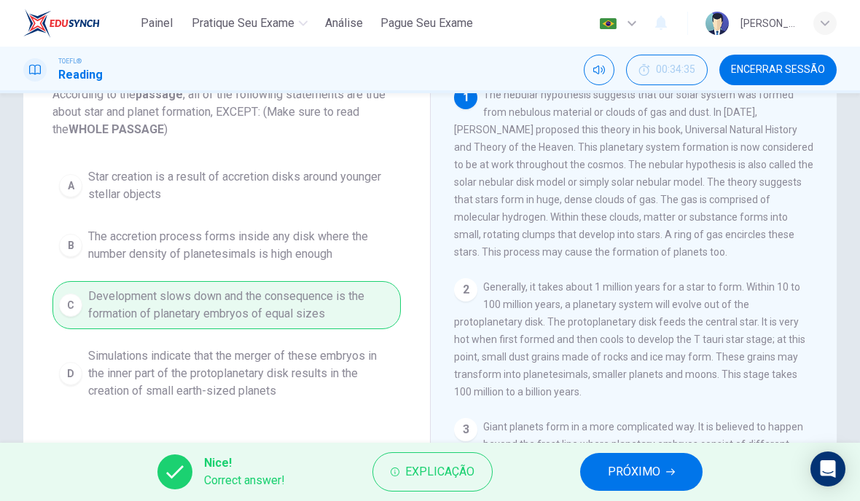
click at [636, 478] on span "PRÓXIMO" at bounding box center [634, 472] width 52 height 20
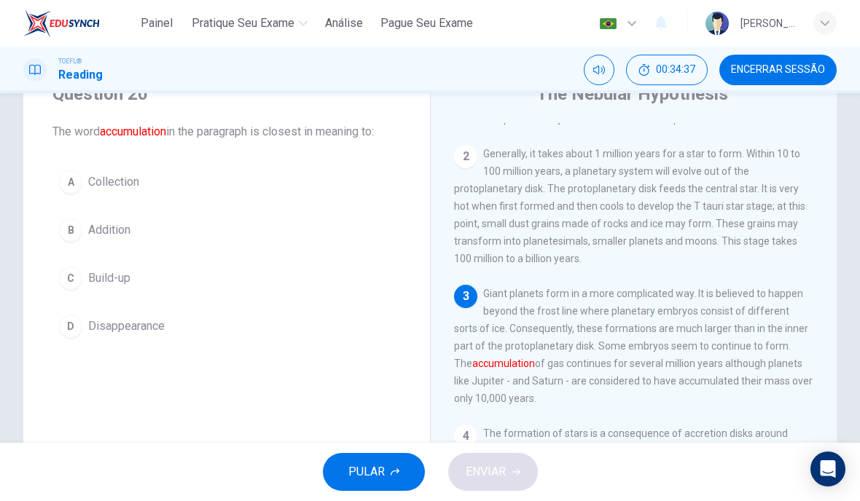
scroll to position [61, 0]
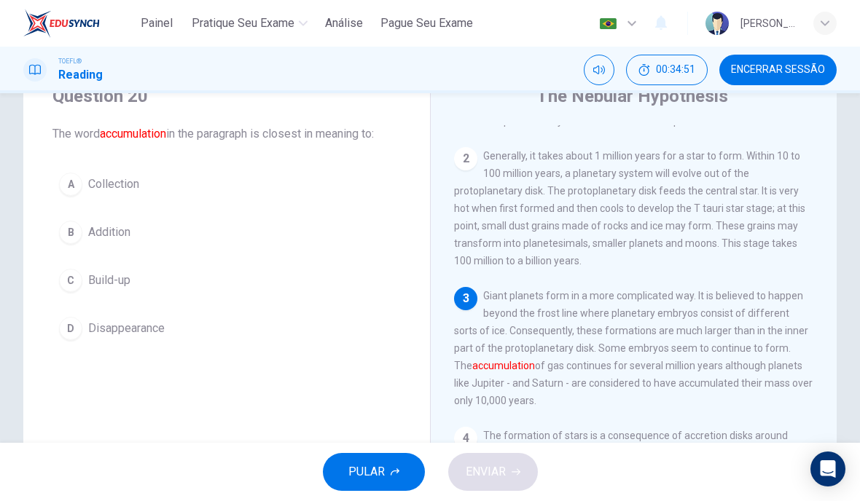
click at [75, 188] on div "A" at bounding box center [70, 184] width 23 height 23
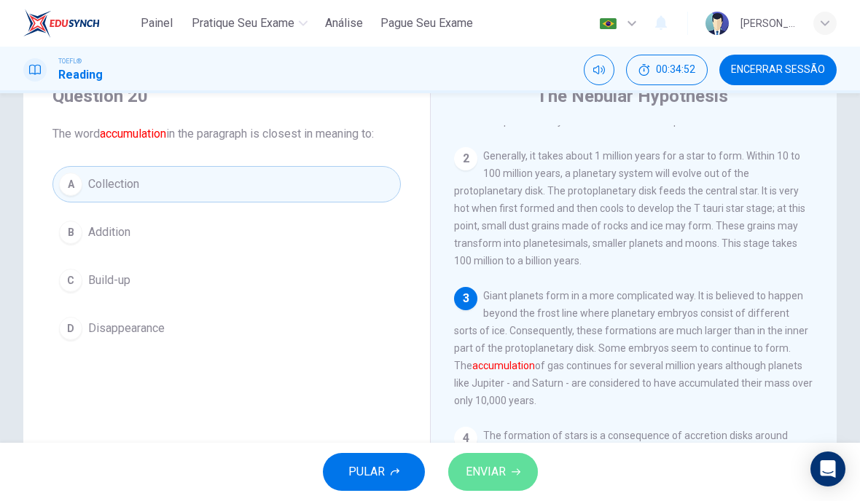
click at [486, 474] on span "ENVIAR" at bounding box center [486, 472] width 40 height 20
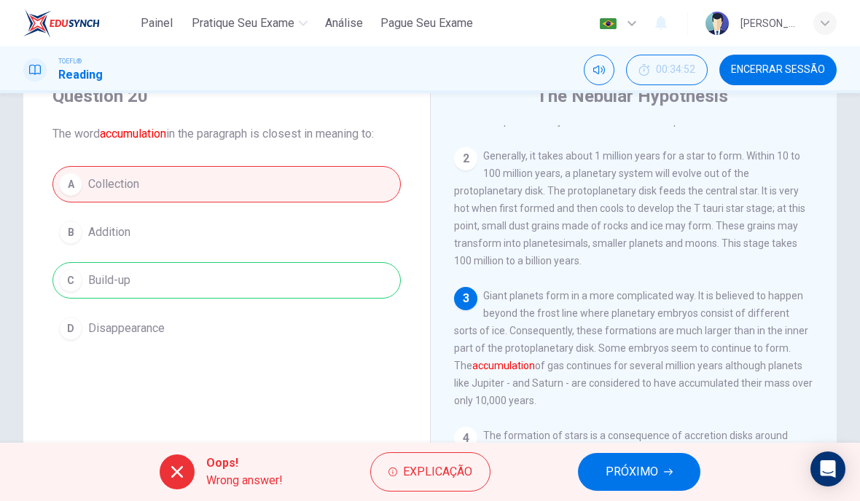
click at [651, 474] on span "PRÓXIMO" at bounding box center [632, 472] width 52 height 20
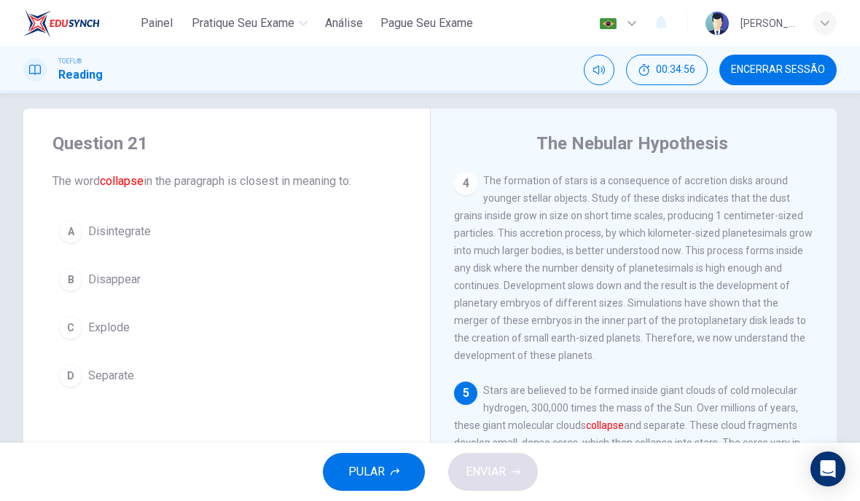
scroll to position [12, 0]
click at [783, 74] on span "Encerrar Sessão" at bounding box center [778, 70] width 94 height 12
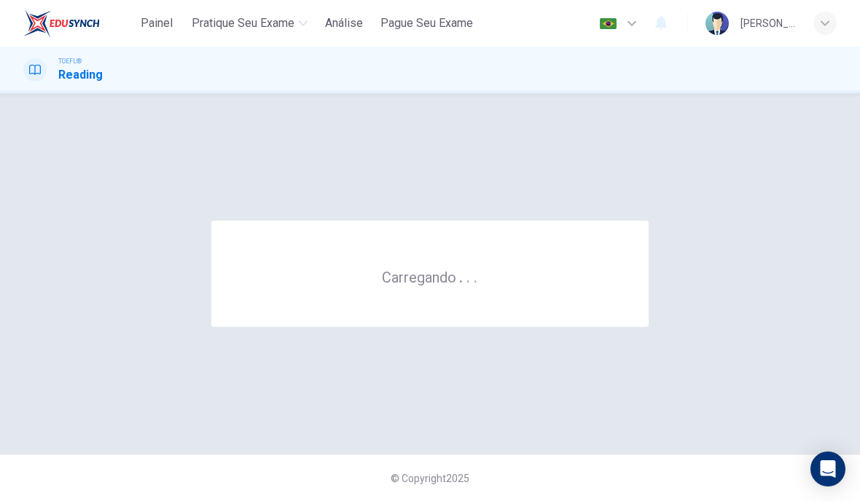
scroll to position [0, 0]
